Goal: Find contact information: Find contact information

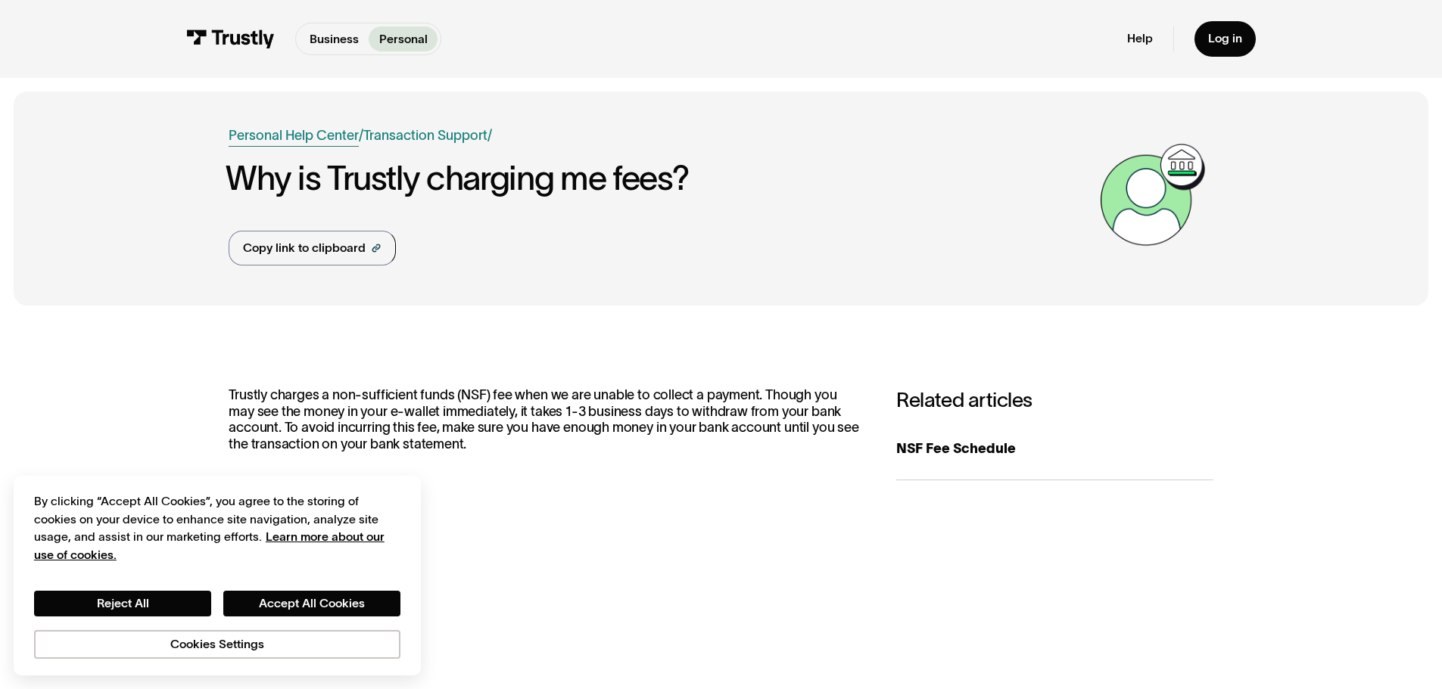
click at [310, 140] on link "Personal Help Center" at bounding box center [294, 136] width 130 height 20
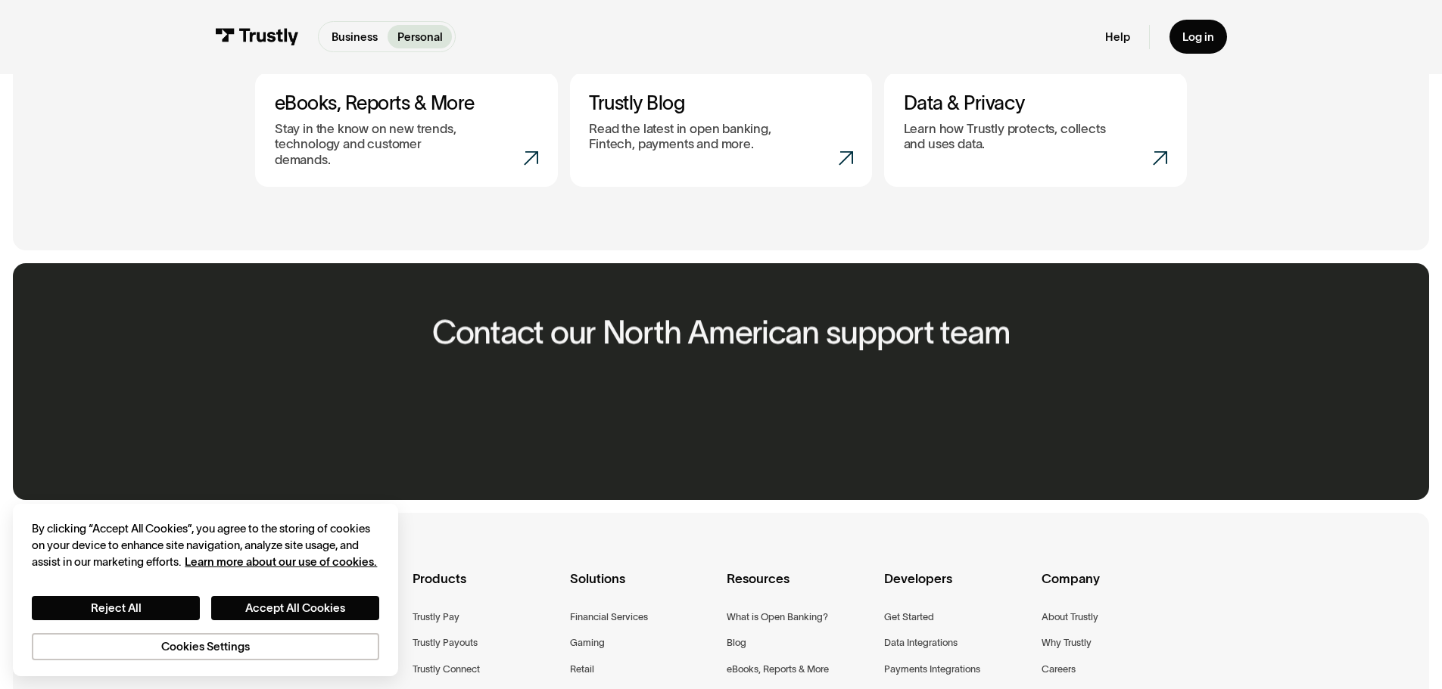
scroll to position [904, 0]
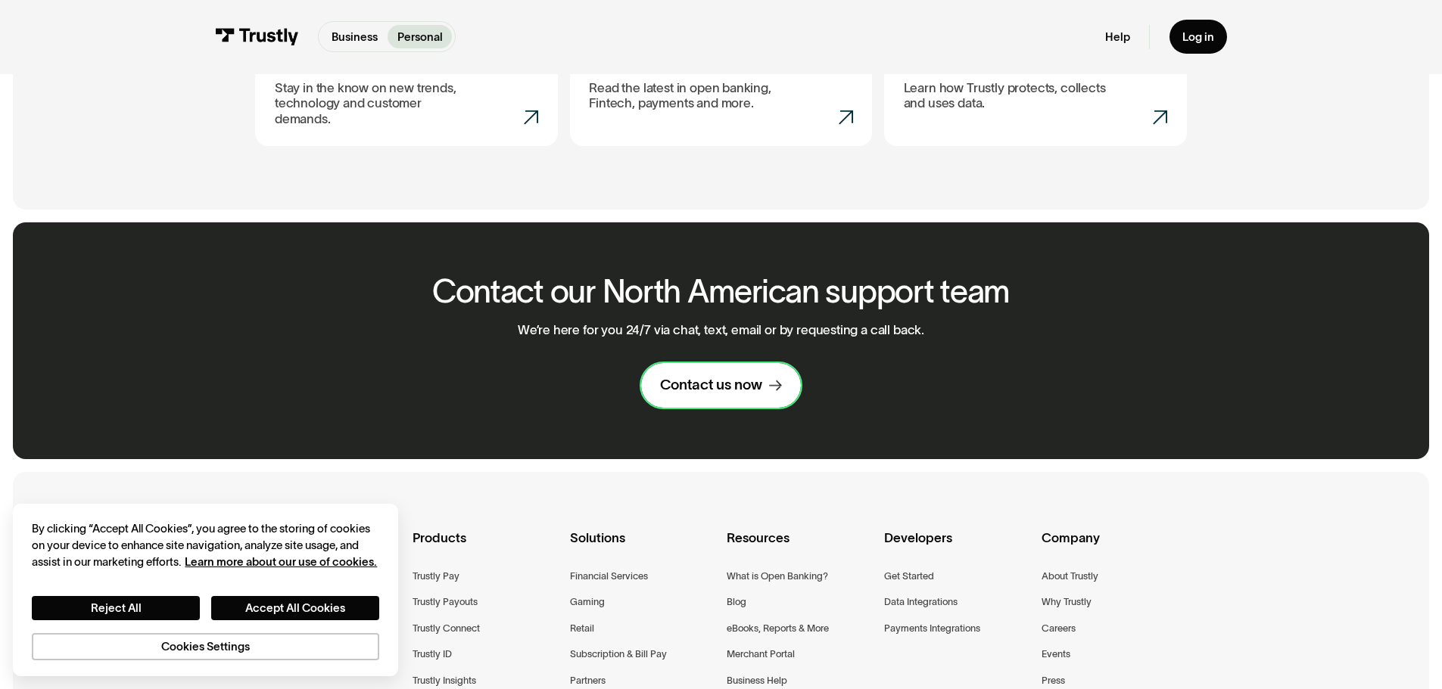
click at [714, 376] on div "Contact us now" at bounding box center [711, 385] width 102 height 19
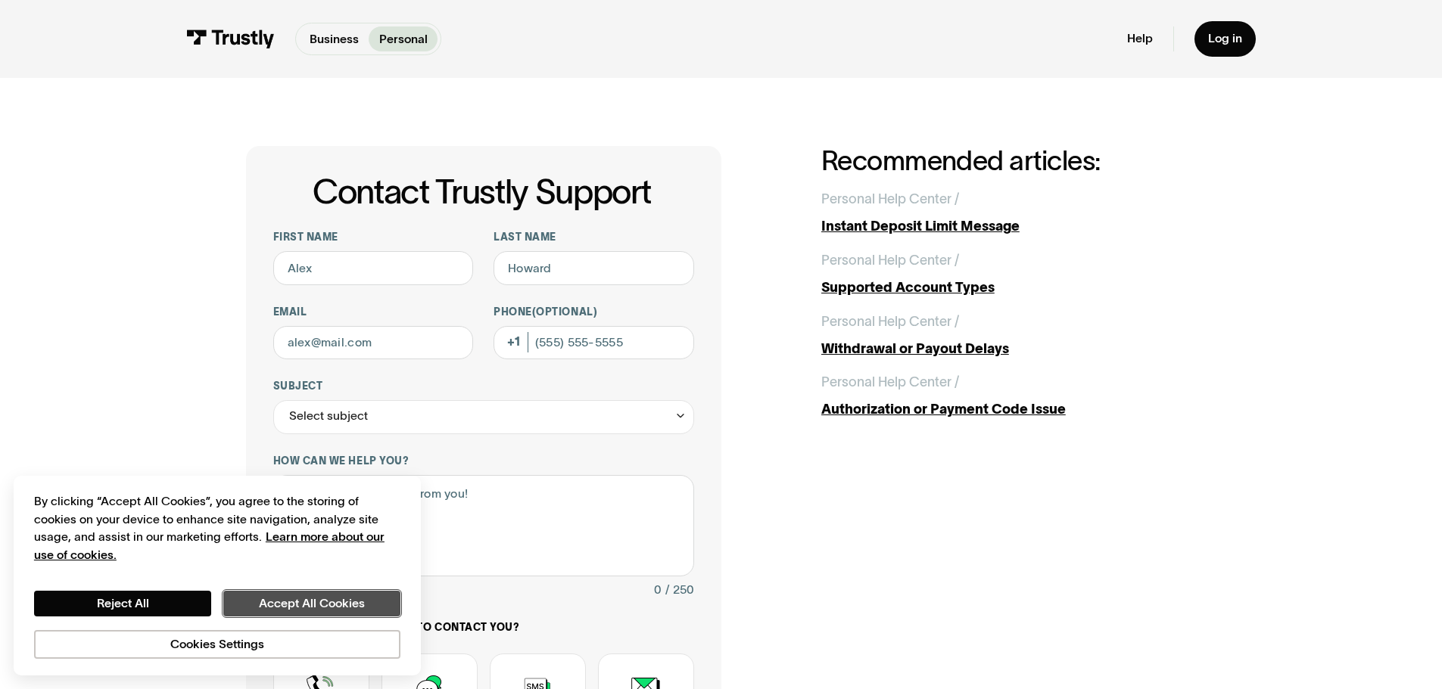
click at [310, 601] on button "Accept All Cookies" at bounding box center [311, 604] width 177 height 26
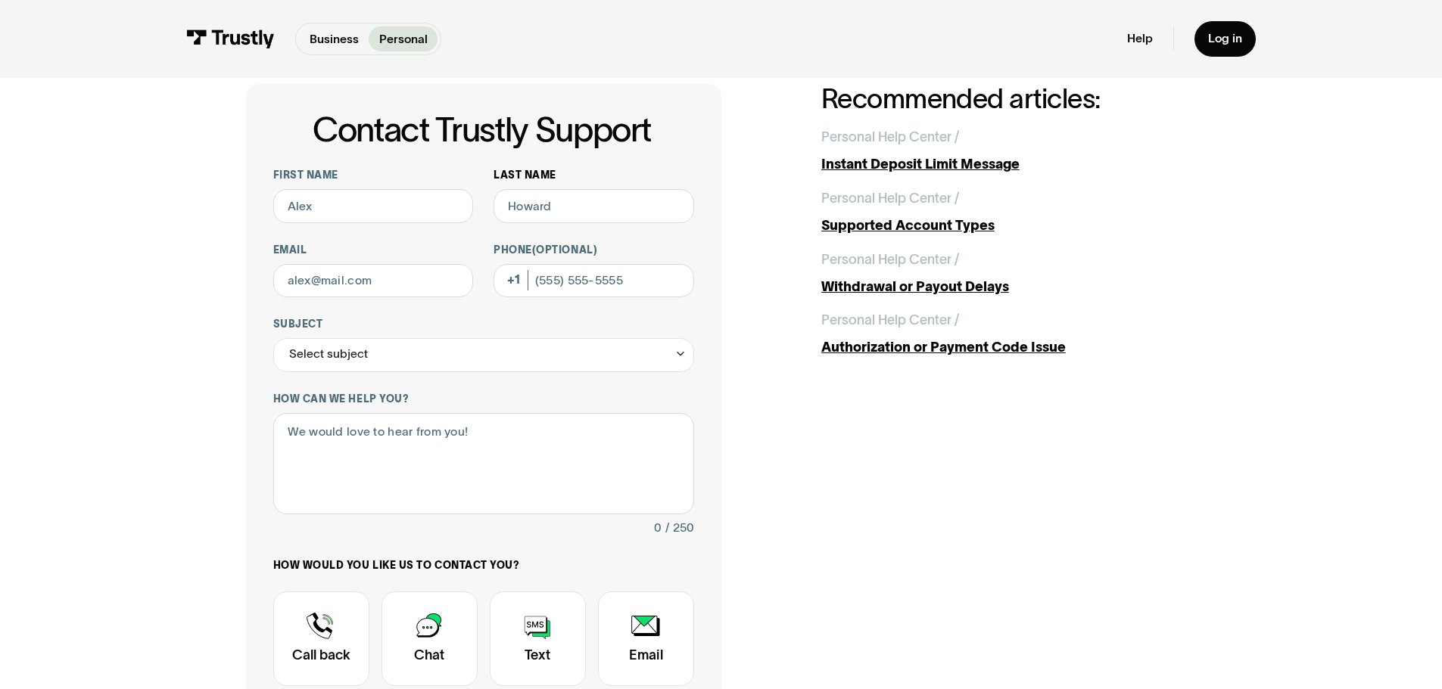
scroll to position [151, 0]
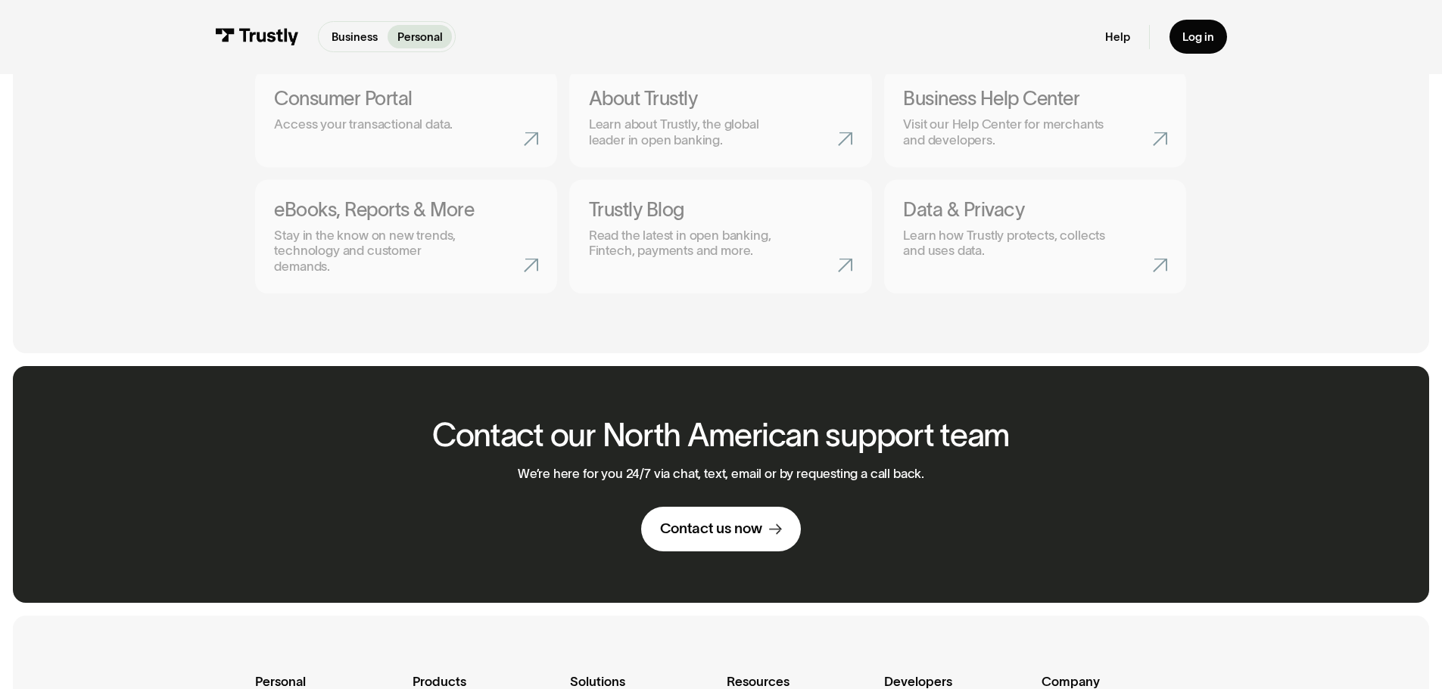
scroll to position [533, 0]
